Goal: Use online tool/utility: Utilize a website feature to perform a specific function

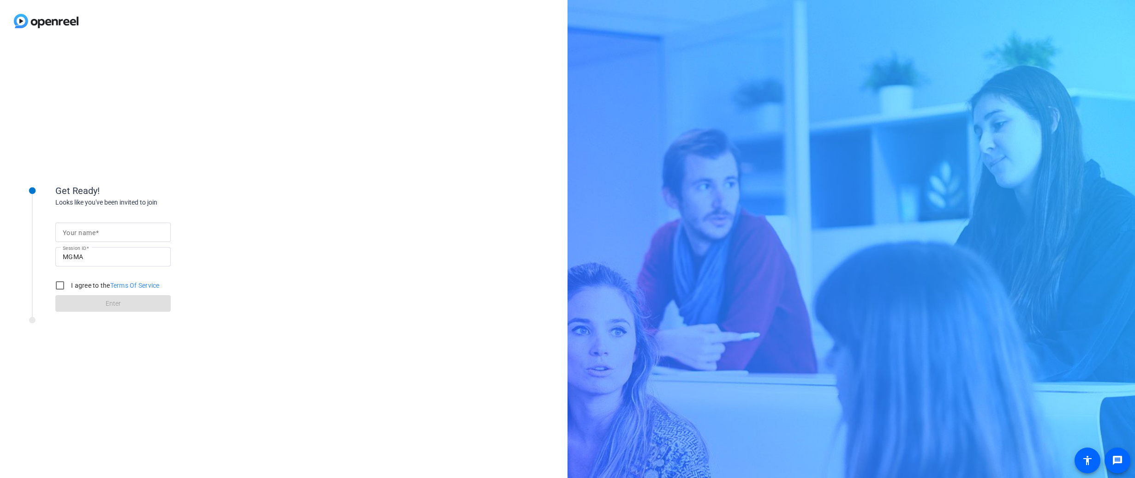
click at [118, 229] on input "Your name" at bounding box center [113, 232] width 101 height 11
type input "[PERSON_NAME]"
click at [65, 286] on input "I agree to the Terms Of Service" at bounding box center [60, 285] width 18 height 18
checkbox input "true"
click at [95, 305] on span at bounding box center [112, 303] width 115 height 22
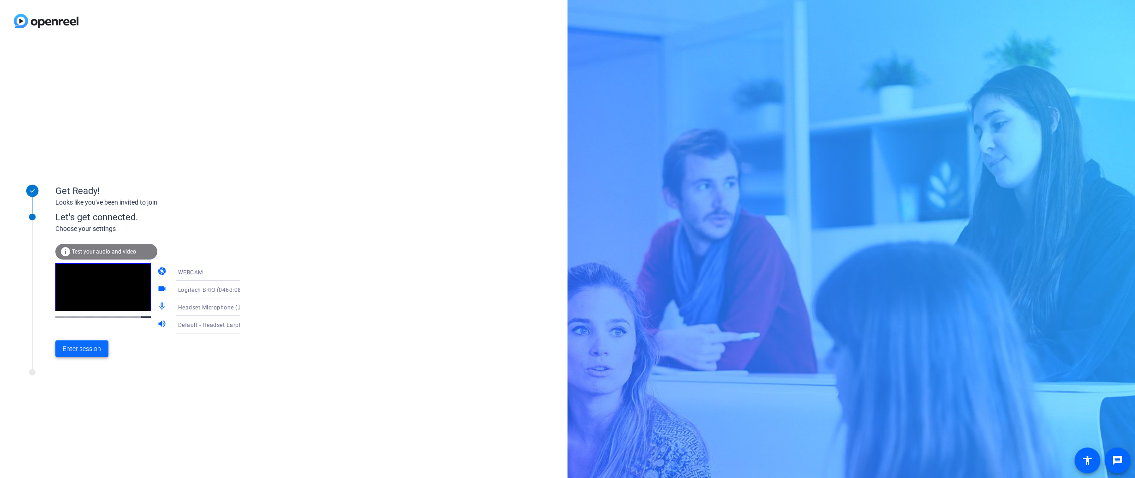
click at [90, 349] on span "Enter session" at bounding box center [82, 349] width 38 height 10
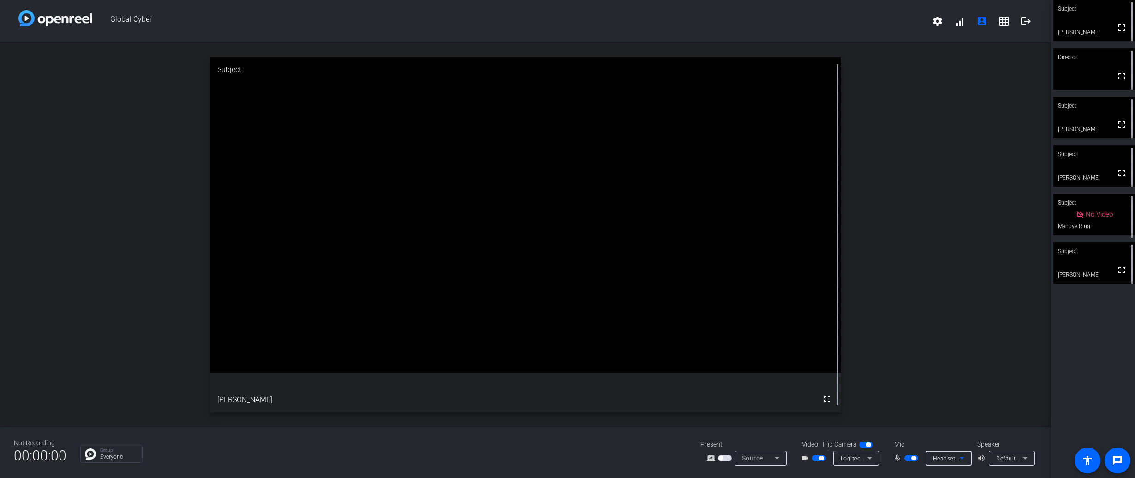
click at [947, 458] on span "Headset Microphone (Jabra Link 380) (0b0e:24ca)" at bounding box center [1001, 457] width 137 height 7
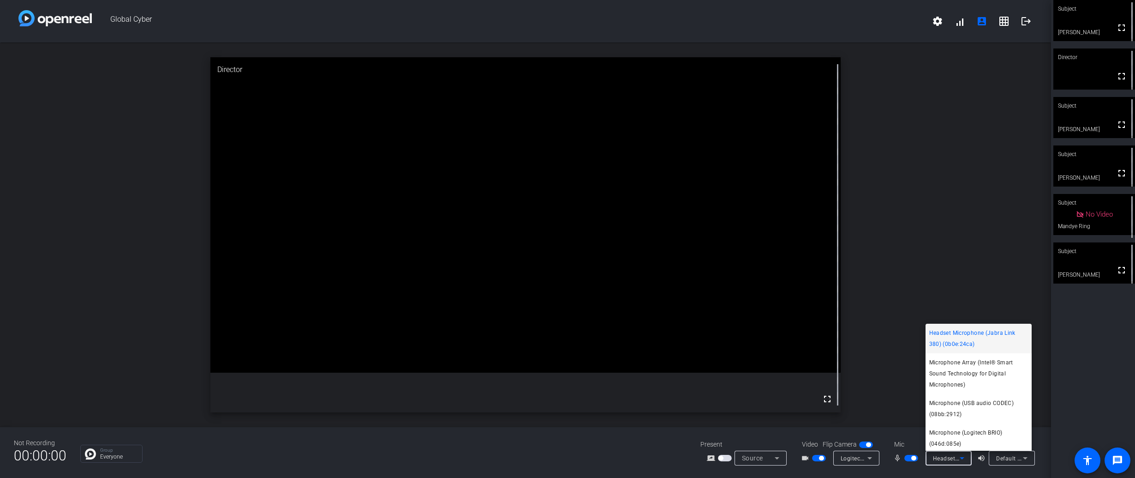
click at [1051, 463] on div at bounding box center [567, 239] width 1135 height 478
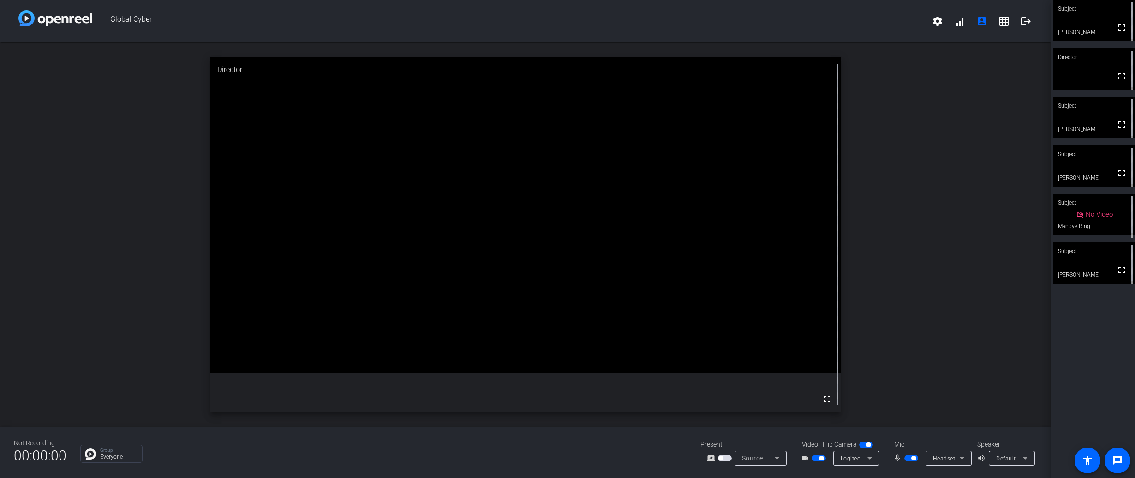
click at [1017, 461] on span "Default - Headset Earphone (Jabra Link 380) (0b0e:24ca)" at bounding box center [1074, 457] width 155 height 7
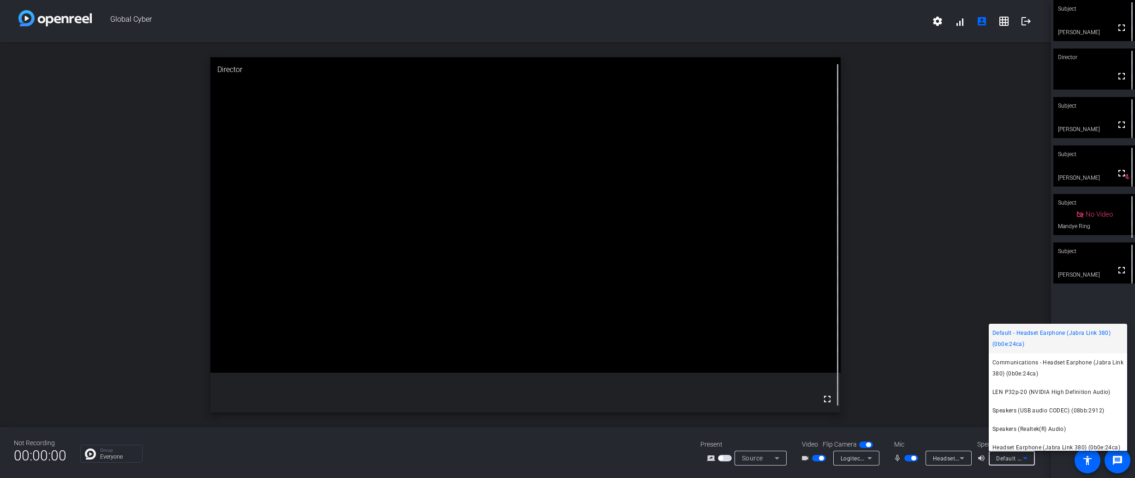
click at [1054, 465] on div at bounding box center [567, 239] width 1135 height 478
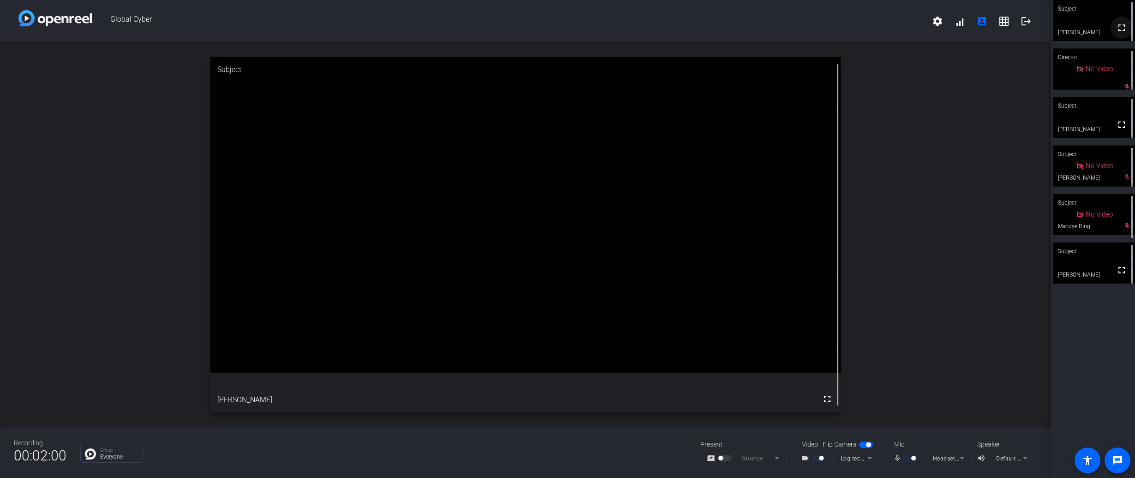
click at [1117, 29] on mat-icon "fullscreen" at bounding box center [1122, 27] width 11 height 11
click at [1117, 127] on mat-icon "fullscreen" at bounding box center [1122, 124] width 11 height 11
